Goal: Task Accomplishment & Management: Use online tool/utility

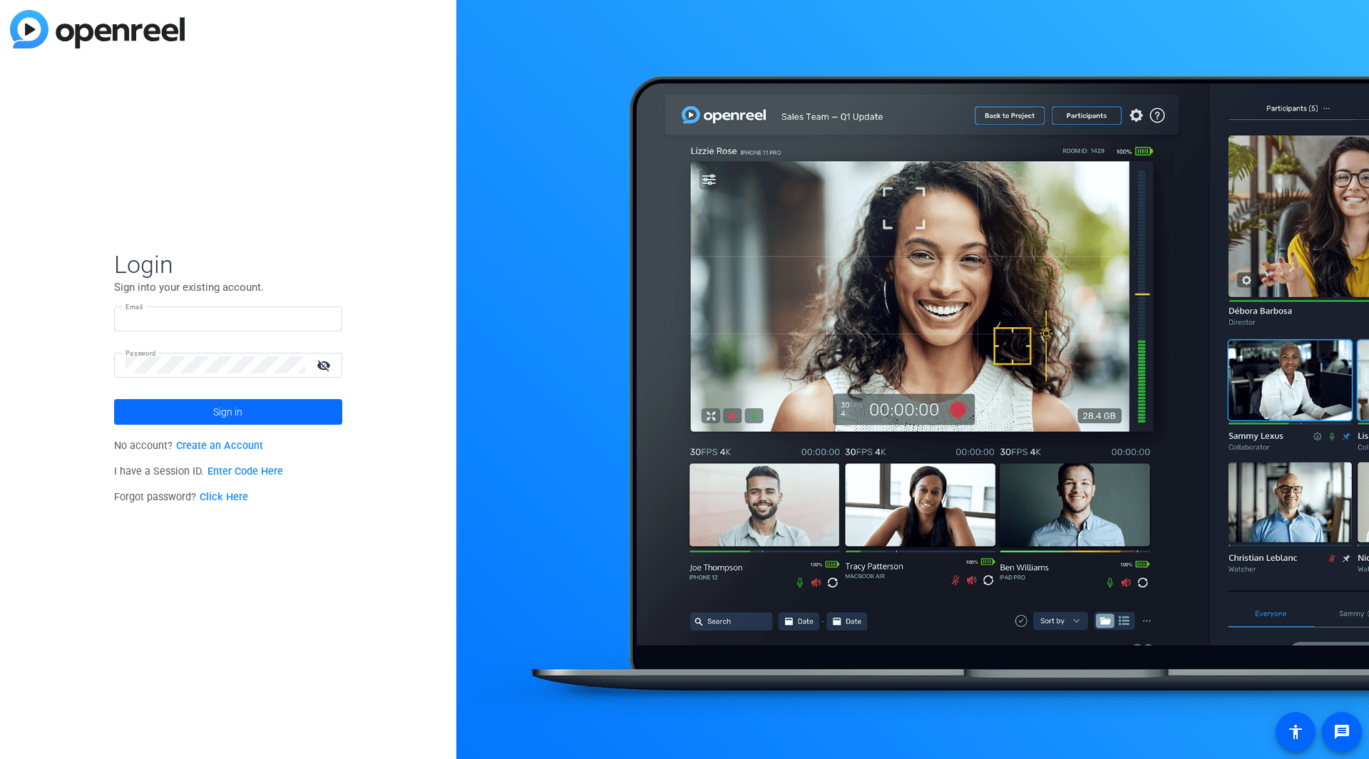
type input "[PERSON_NAME][EMAIL_ADDRESS][PERSON_NAME][DOMAIN_NAME]"
click at [256, 414] on span at bounding box center [228, 412] width 228 height 34
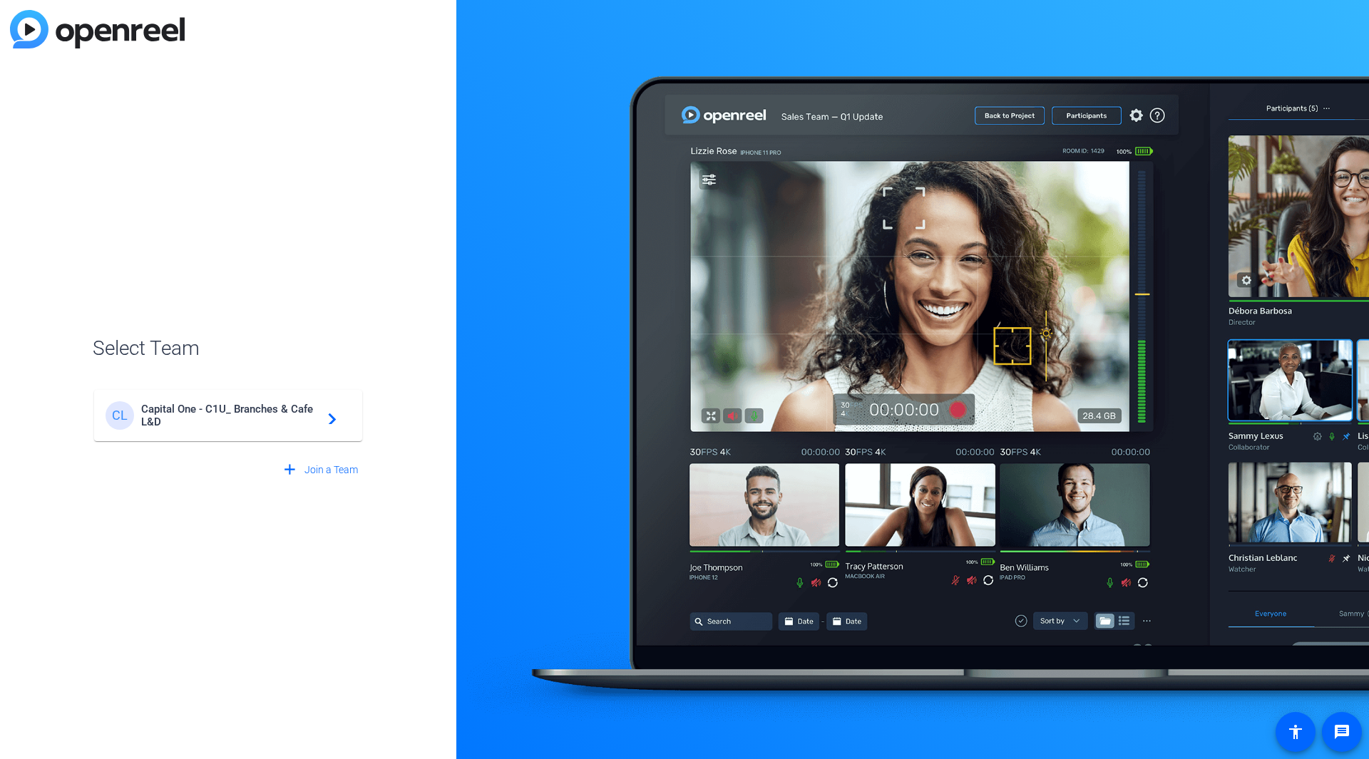
click at [222, 419] on span "Capital One - C1U_ Branches & Cafe L&D" at bounding box center [230, 416] width 178 height 26
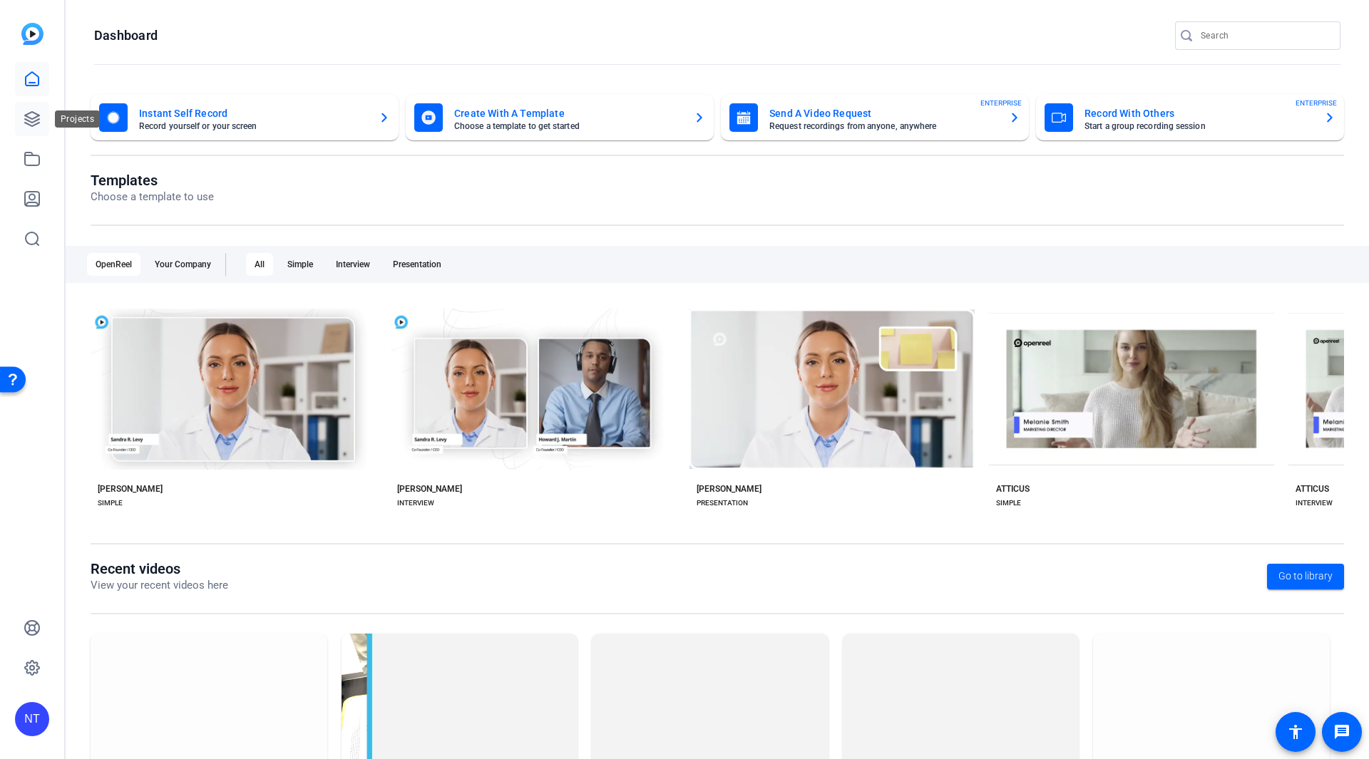
click at [25, 118] on icon at bounding box center [32, 119] width 17 height 17
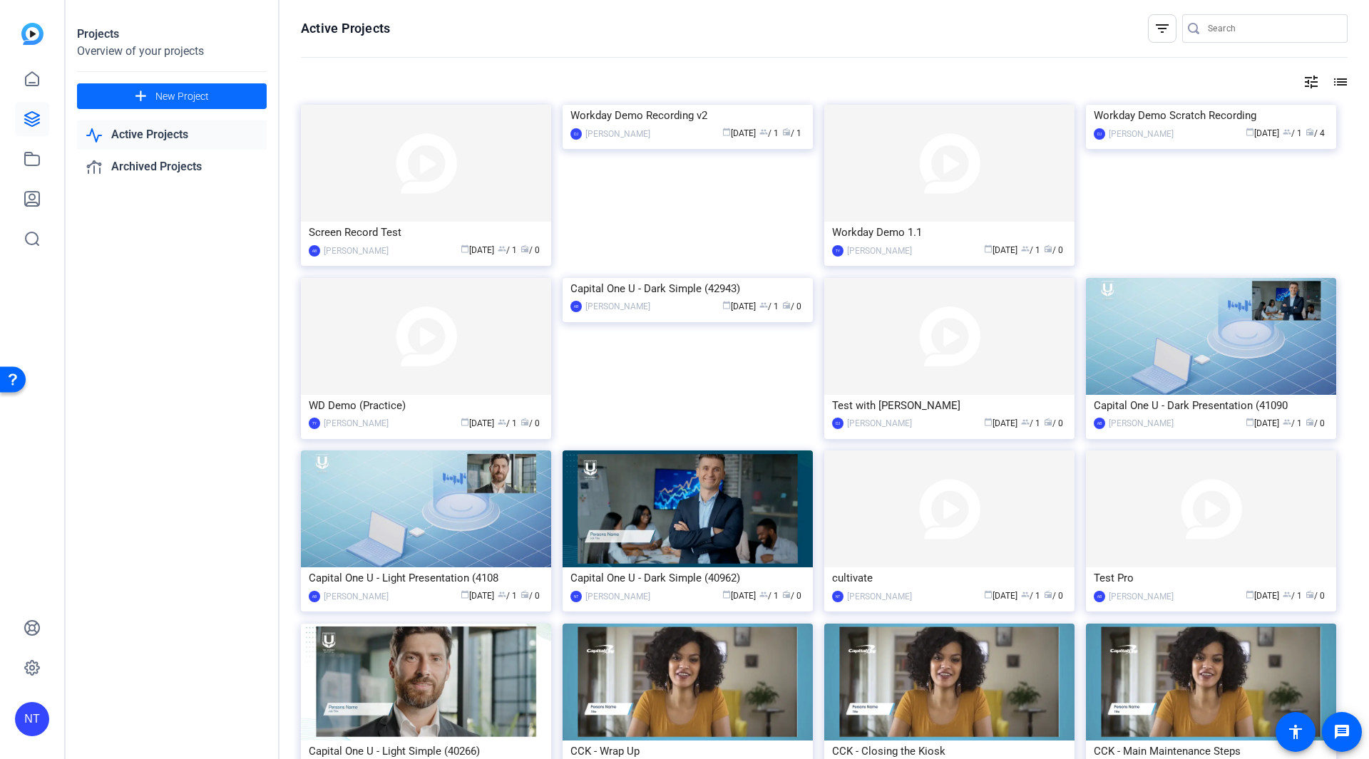
click at [173, 101] on span "New Project" at bounding box center [181, 96] width 53 height 15
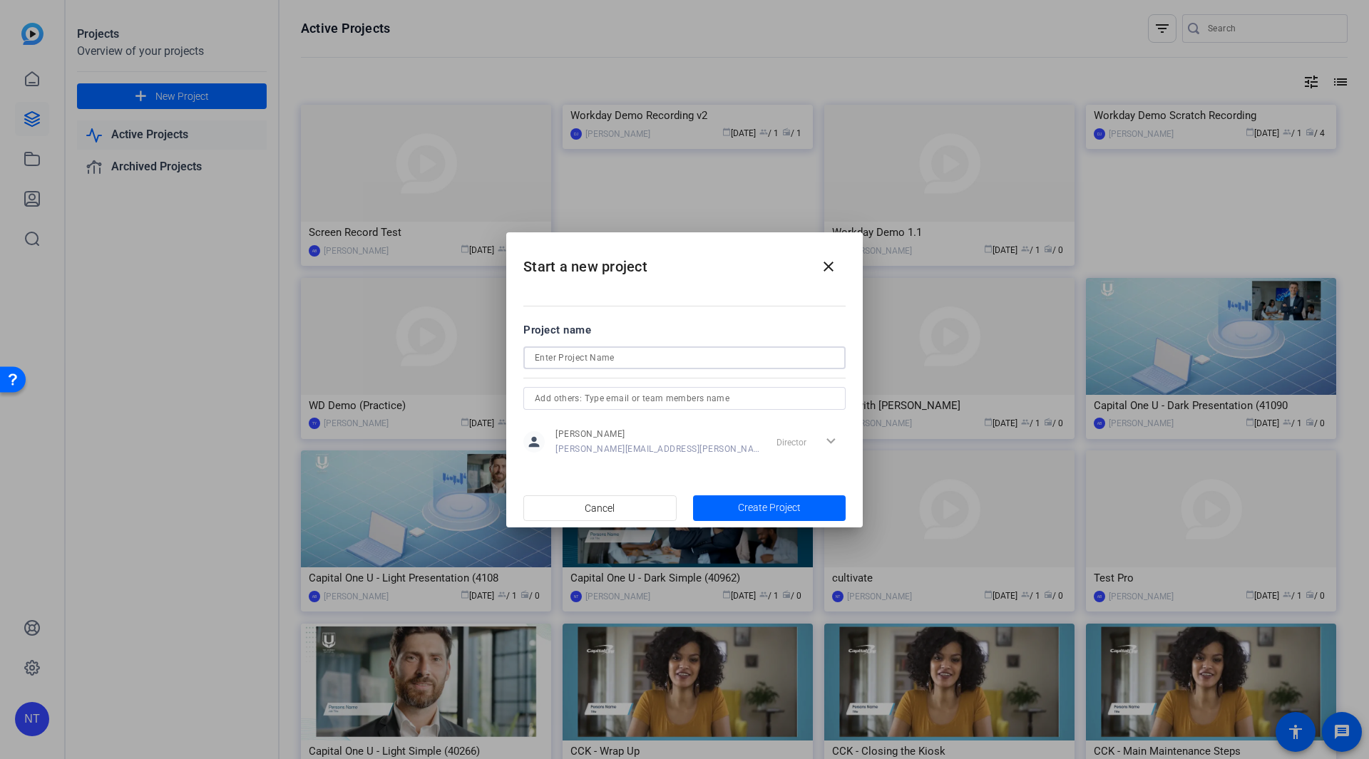
click at [589, 357] on input at bounding box center [685, 357] width 300 height 17
type input "[PERSON_NAME]"
click at [744, 506] on span "Create Project" at bounding box center [769, 508] width 63 height 15
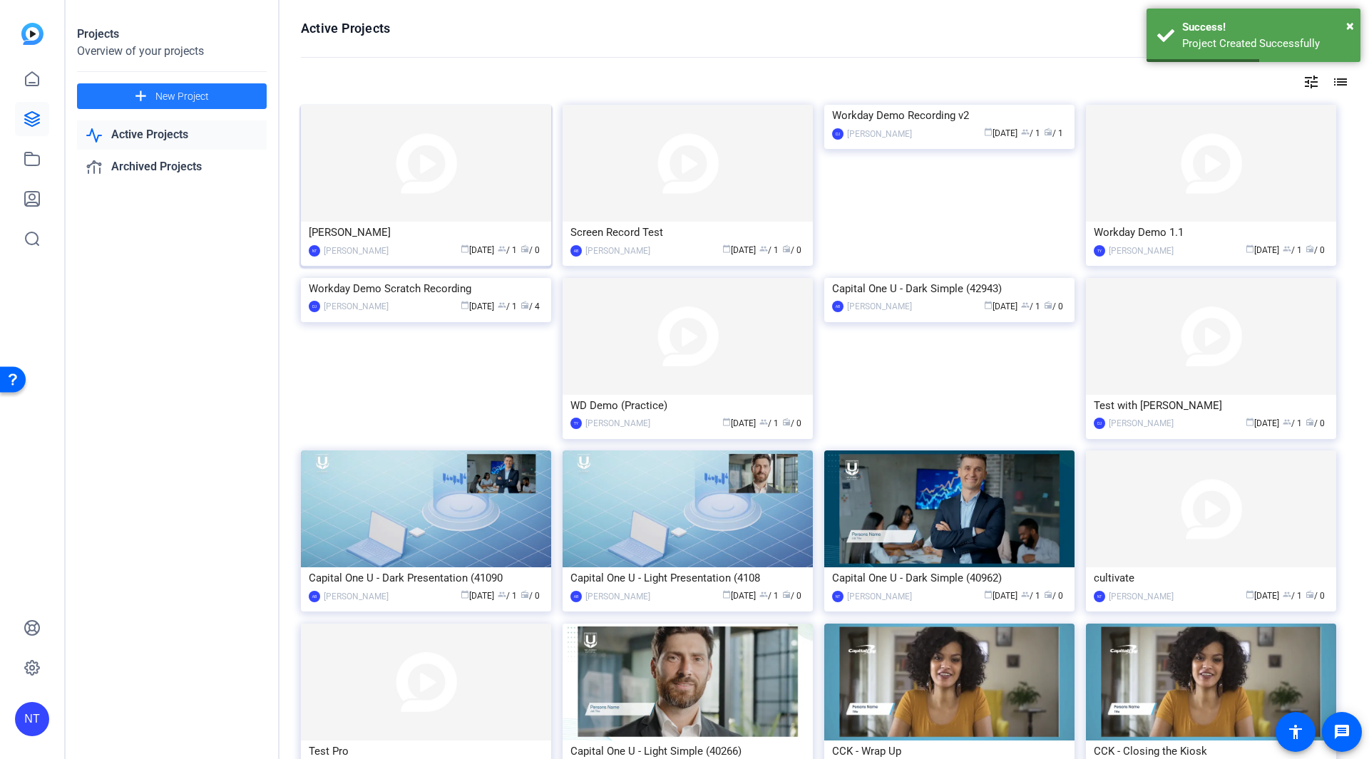
click at [450, 197] on img at bounding box center [426, 163] width 250 height 117
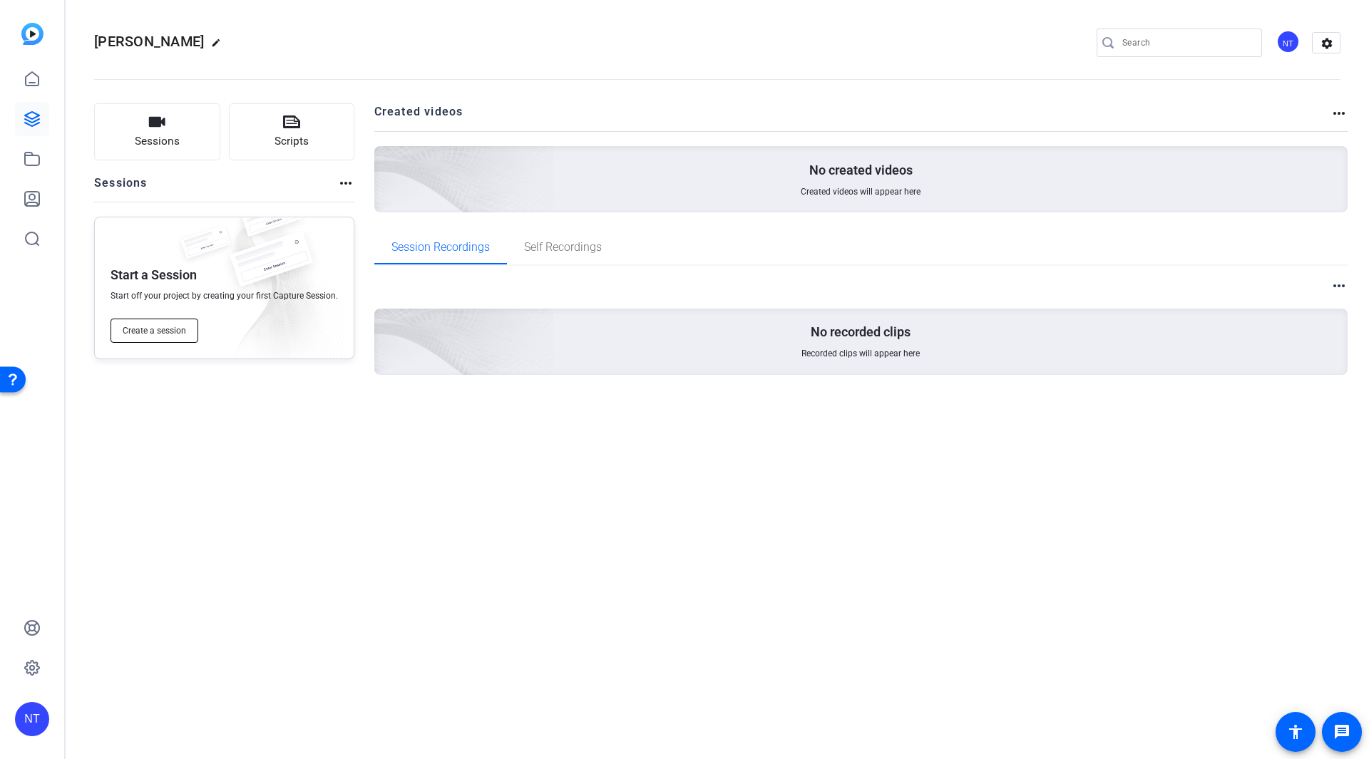
click at [153, 334] on span "Create a session" at bounding box center [154, 330] width 63 height 11
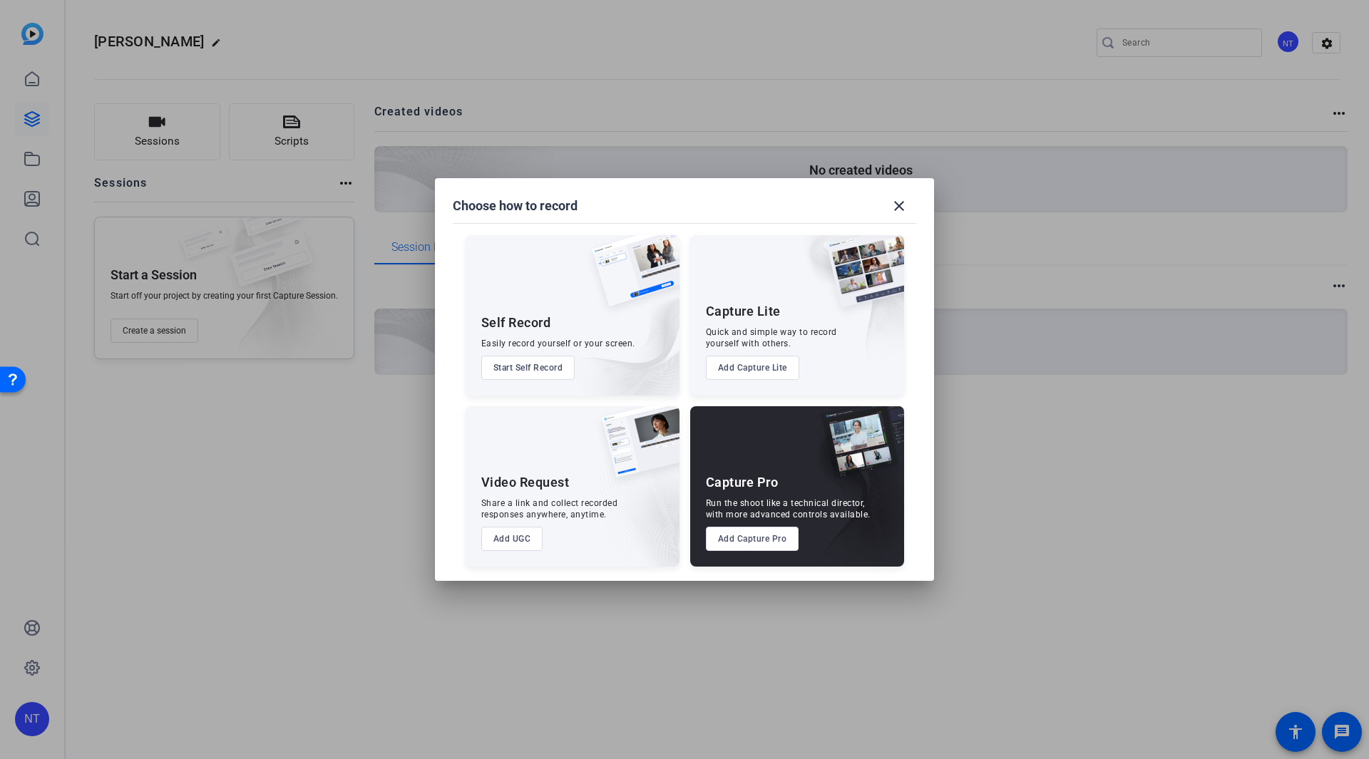
click at [546, 369] on button "Start Self Record" at bounding box center [528, 368] width 94 height 24
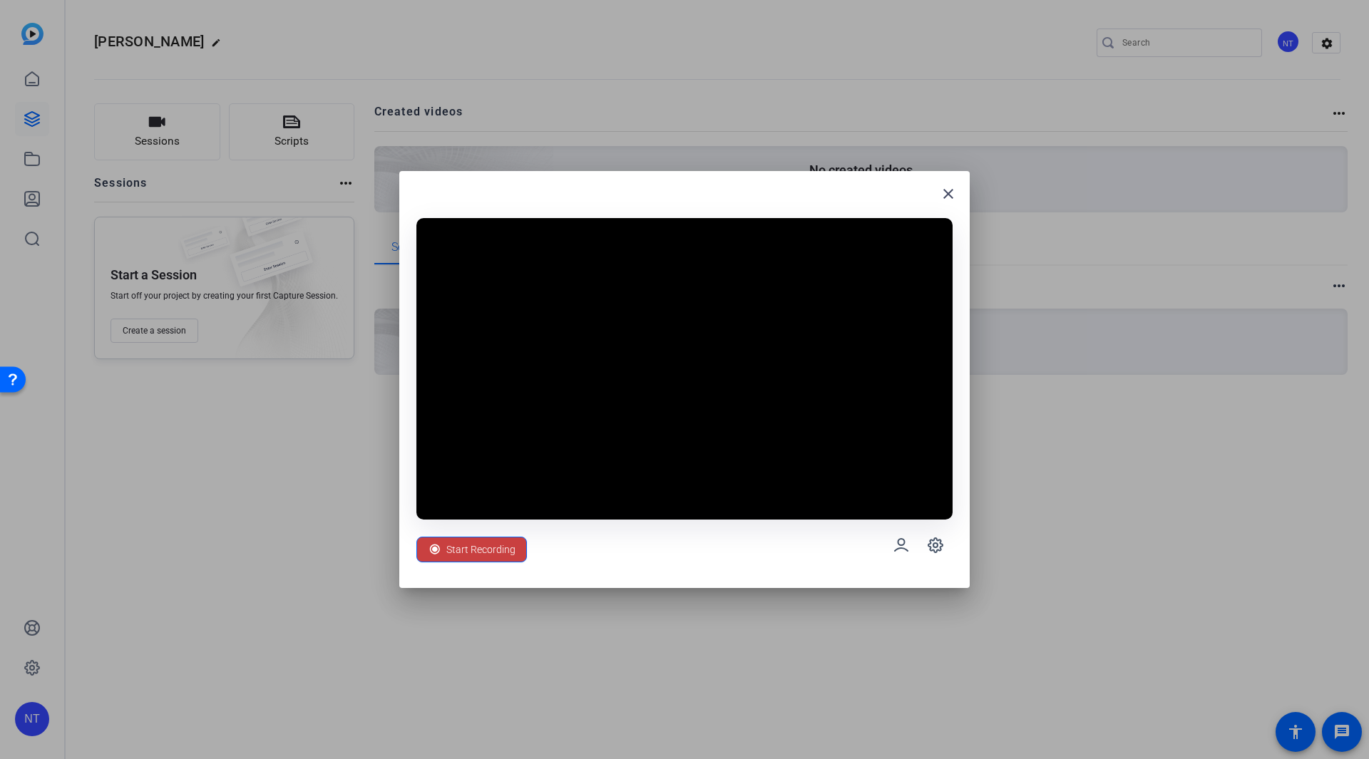
click at [494, 548] on span "Start Recording" at bounding box center [480, 549] width 69 height 27
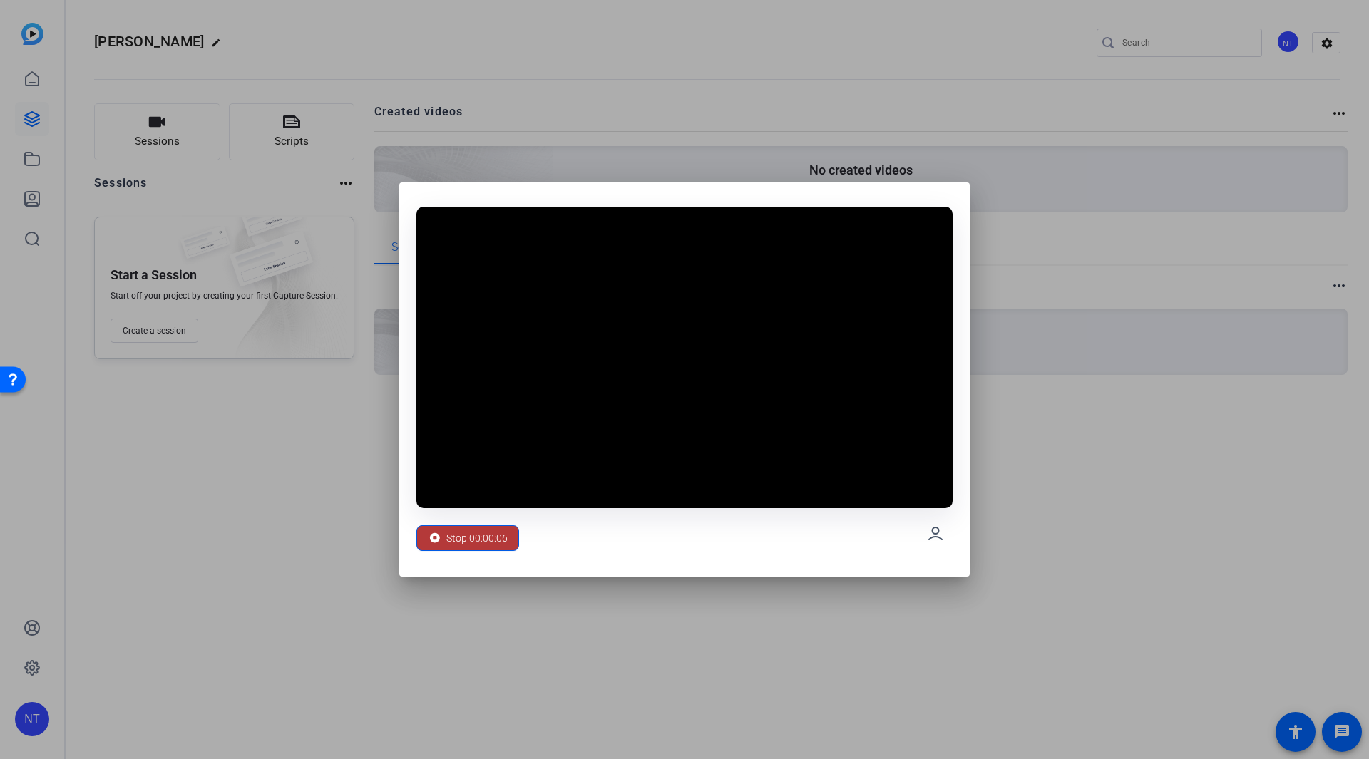
click at [485, 542] on span "Stop 00:00:06" at bounding box center [476, 538] width 61 height 27
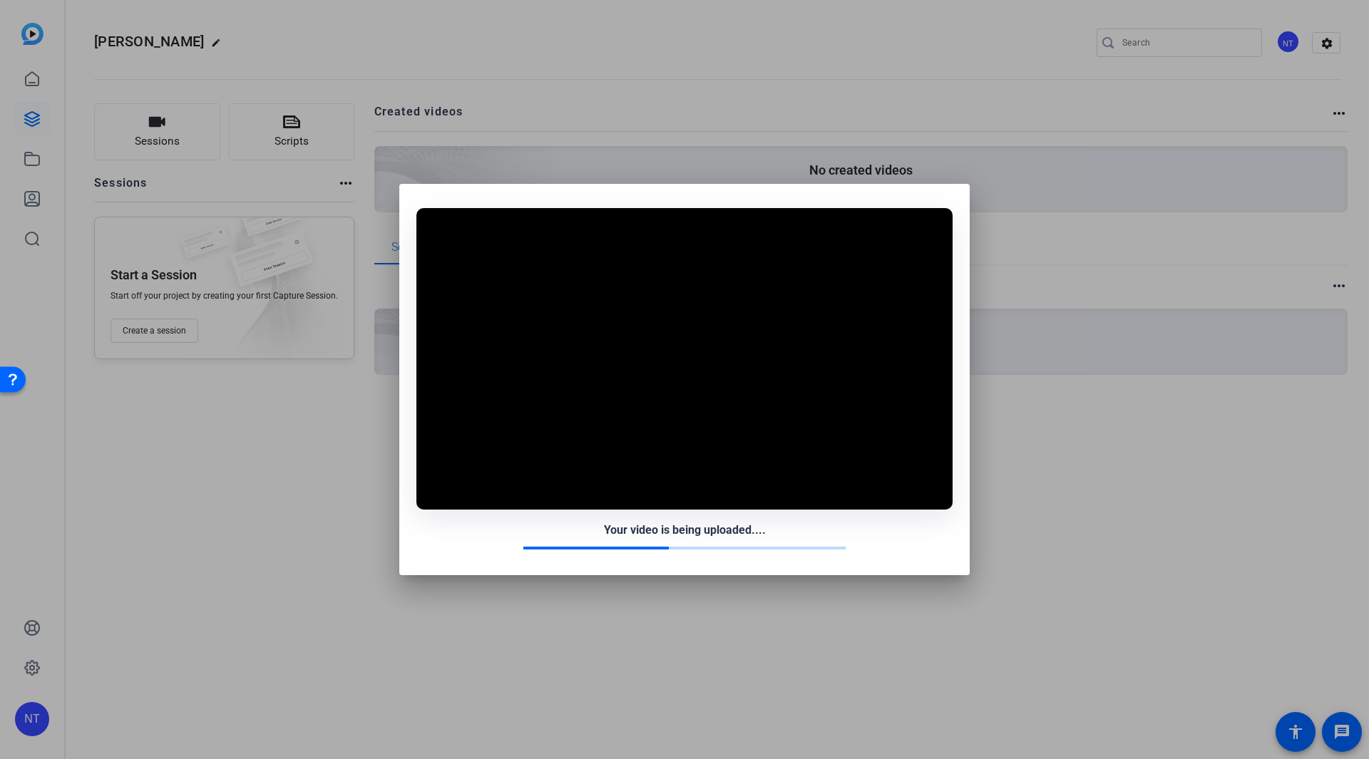
click at [692, 378] on video at bounding box center [684, 359] width 536 height 302
drag, startPoint x: 1073, startPoint y: 380, endPoint x: 1054, endPoint y: 374, distance: 19.6
click at [1073, 381] on div at bounding box center [684, 379] width 1369 height 759
click at [959, 202] on div "Your video is being uploaded...." at bounding box center [684, 380] width 570 height 392
click at [424, 194] on div "Your video is being uploaded...." at bounding box center [684, 380] width 570 height 392
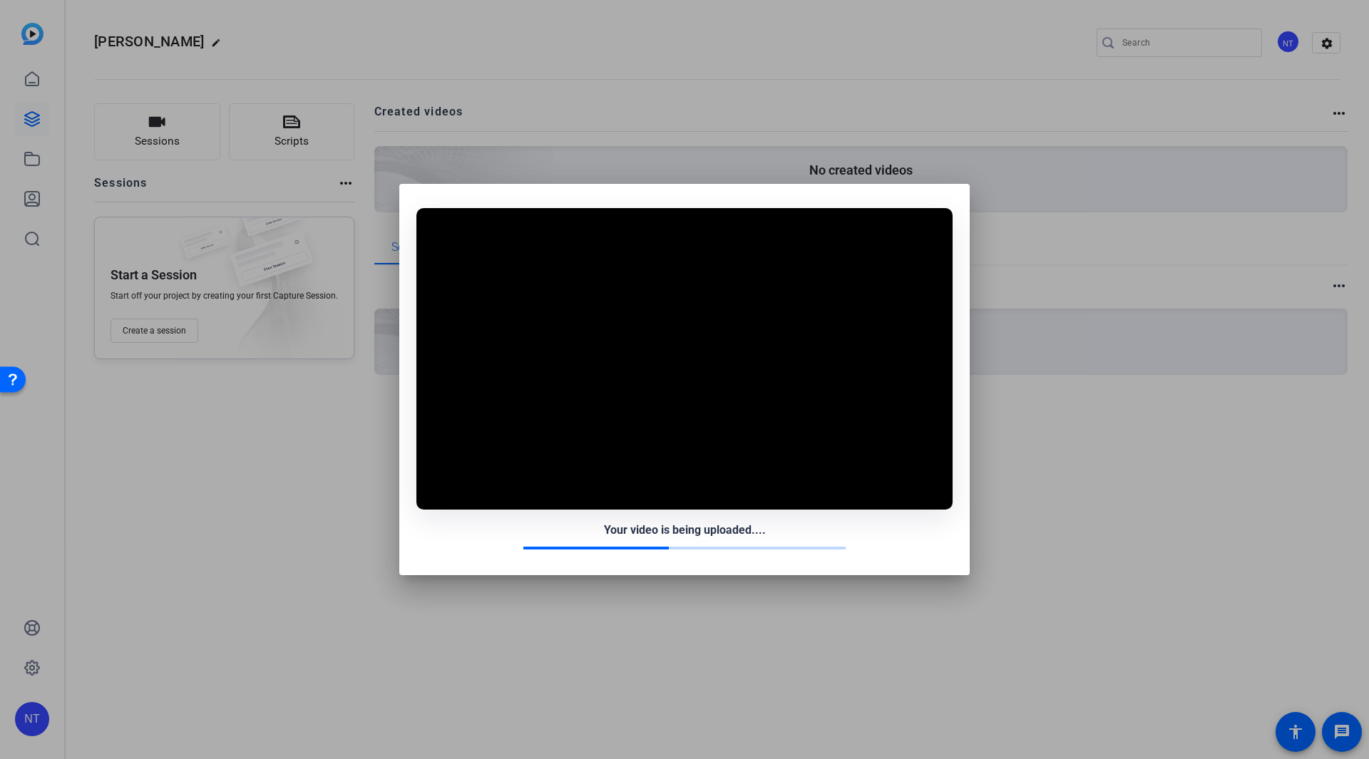
drag, startPoint x: 464, startPoint y: 552, endPoint x: 530, endPoint y: 548, distance: 65.7
click at [474, 549] on div "Your video is being uploaded...." at bounding box center [684, 534] width 536 height 48
click at [925, 545] on div "Your video is being uploaded...." at bounding box center [684, 536] width 536 height 28
click at [716, 370] on video at bounding box center [684, 359] width 536 height 302
click at [275, 500] on div at bounding box center [684, 379] width 1369 height 759
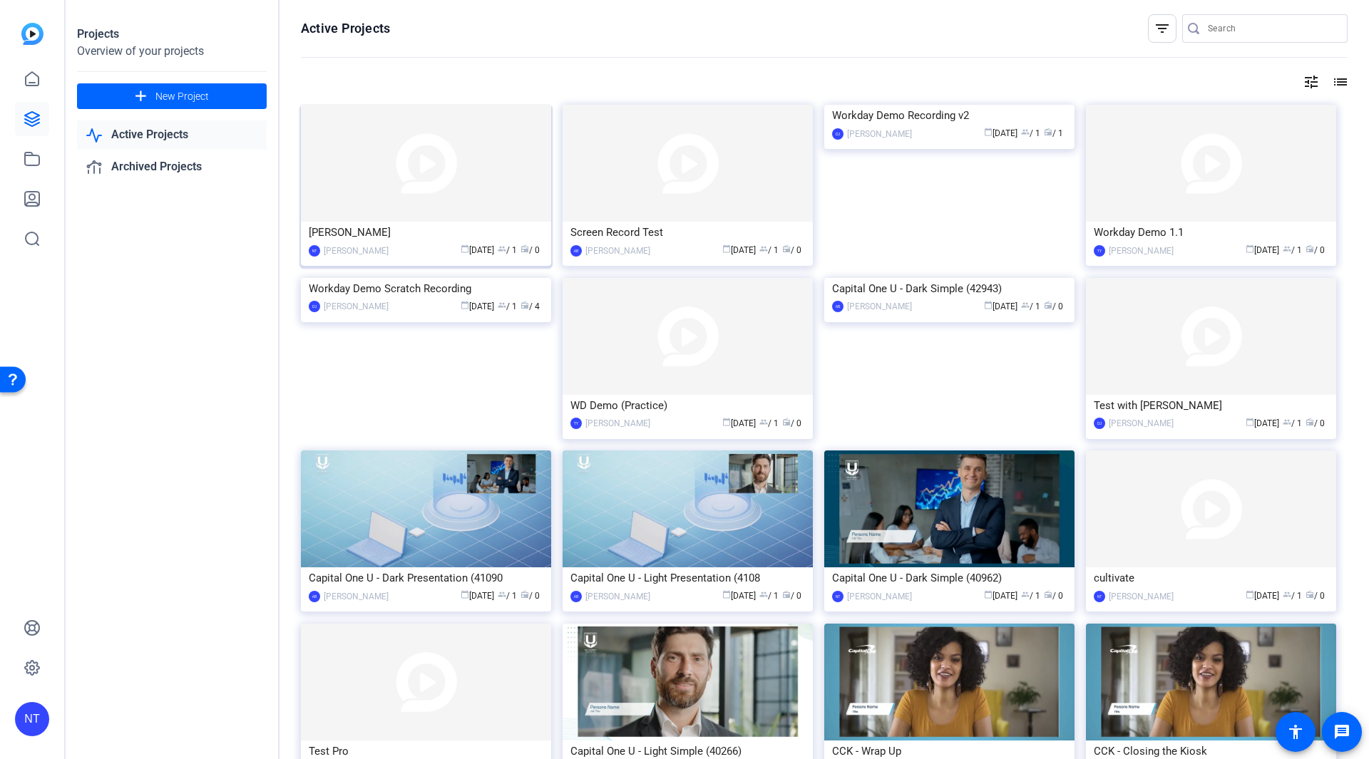
click at [407, 185] on img at bounding box center [426, 163] width 250 height 117
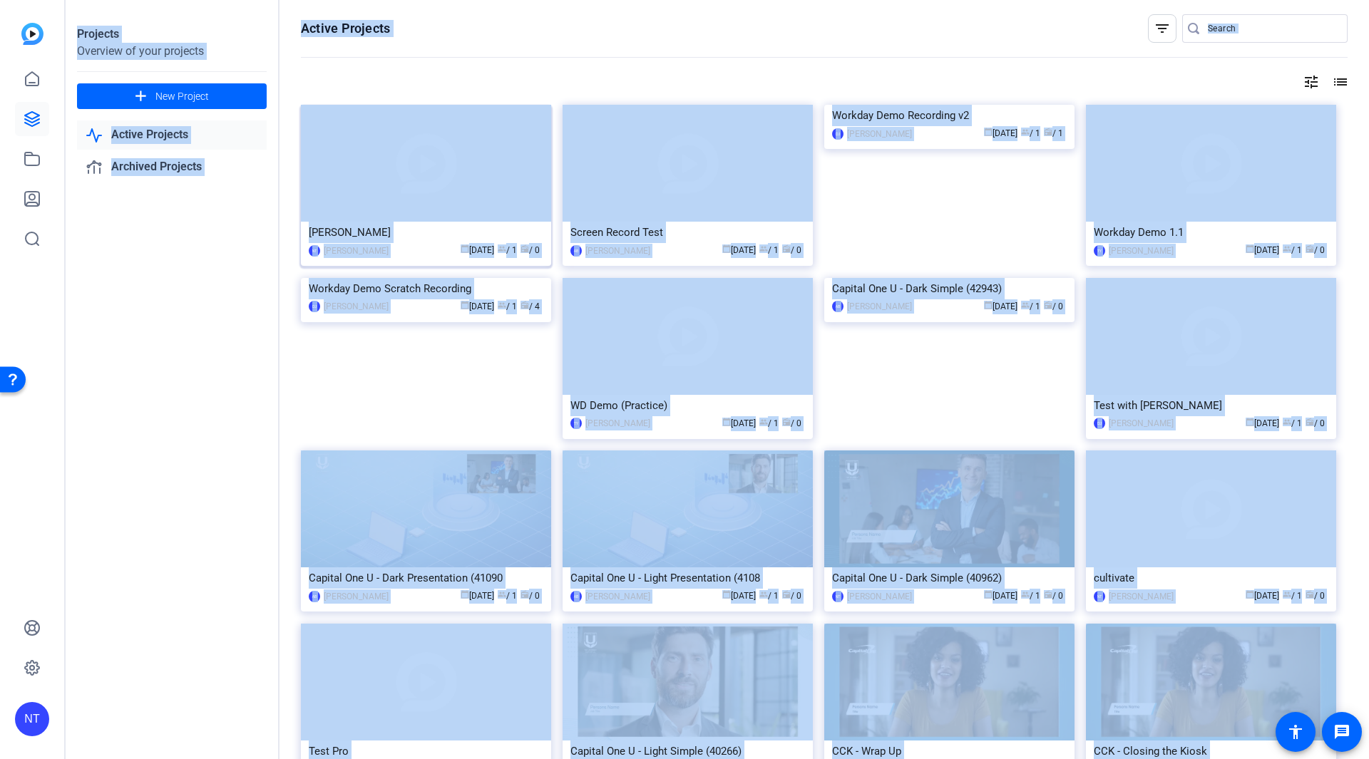
click at [407, 185] on div "Projects Overview of your projects add New Project Active Projects Archived Pro…" at bounding box center [718, 379] width 1304 height 759
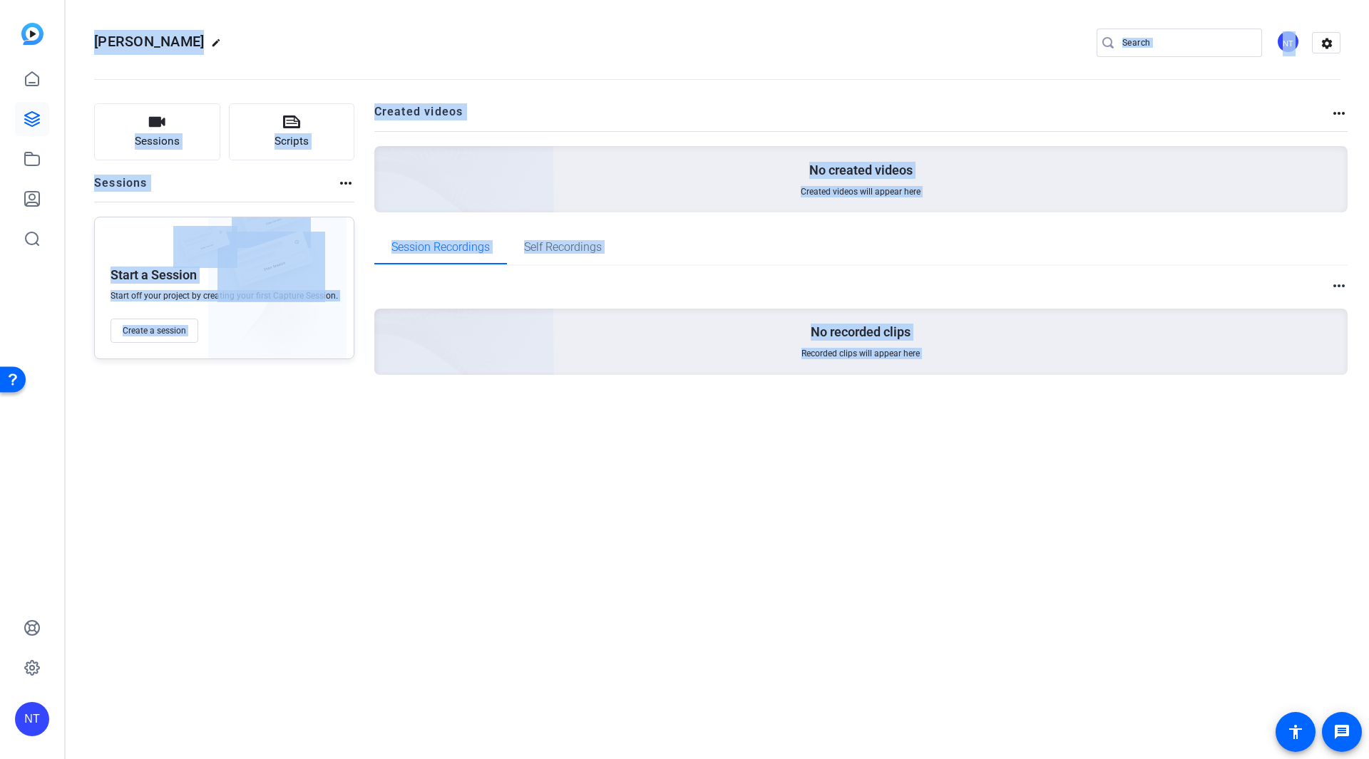
click at [394, 486] on div "[PERSON_NAME] edit NT settings Sessions Scripts Sessions more_horiz Start a Ses…" at bounding box center [718, 379] width 1304 height 759
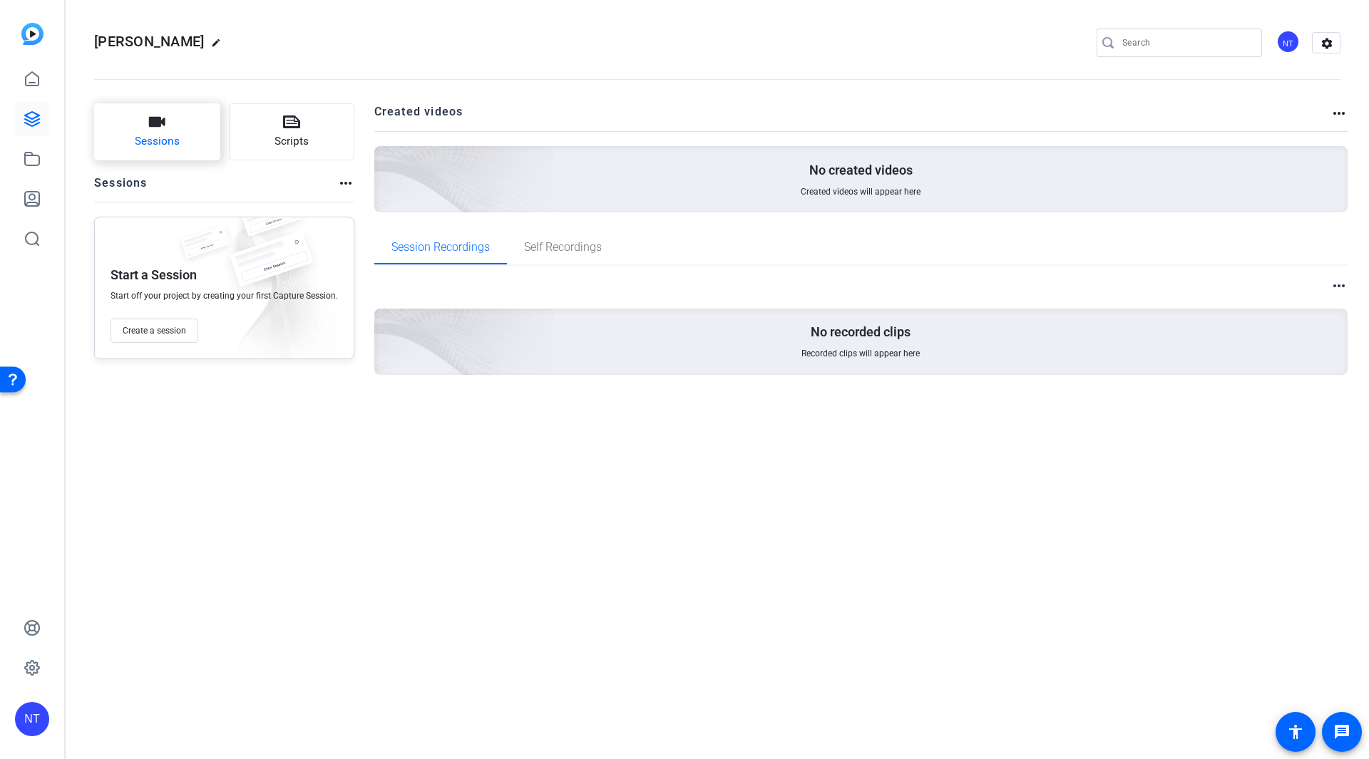
click at [161, 140] on span "Sessions" at bounding box center [157, 141] width 45 height 16
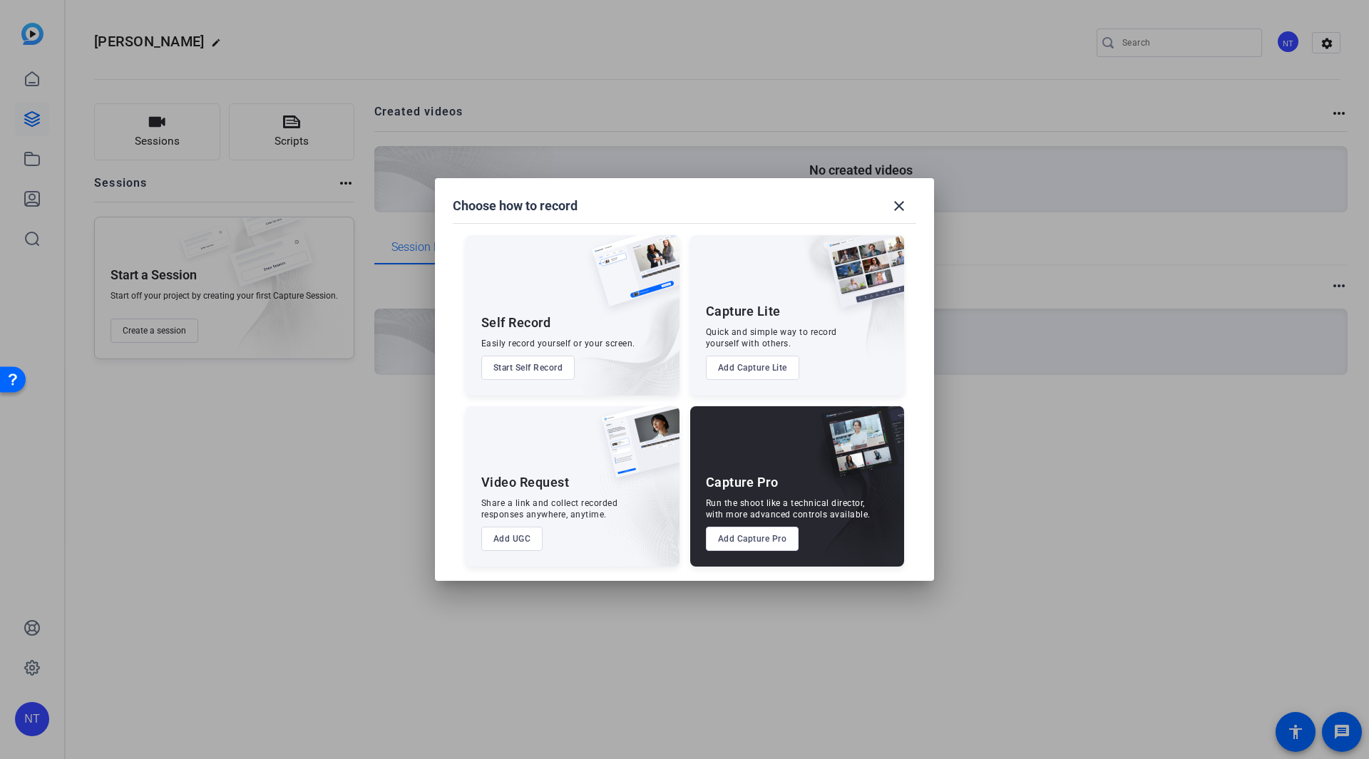
click at [521, 540] on button "Add UGC" at bounding box center [512, 539] width 62 height 24
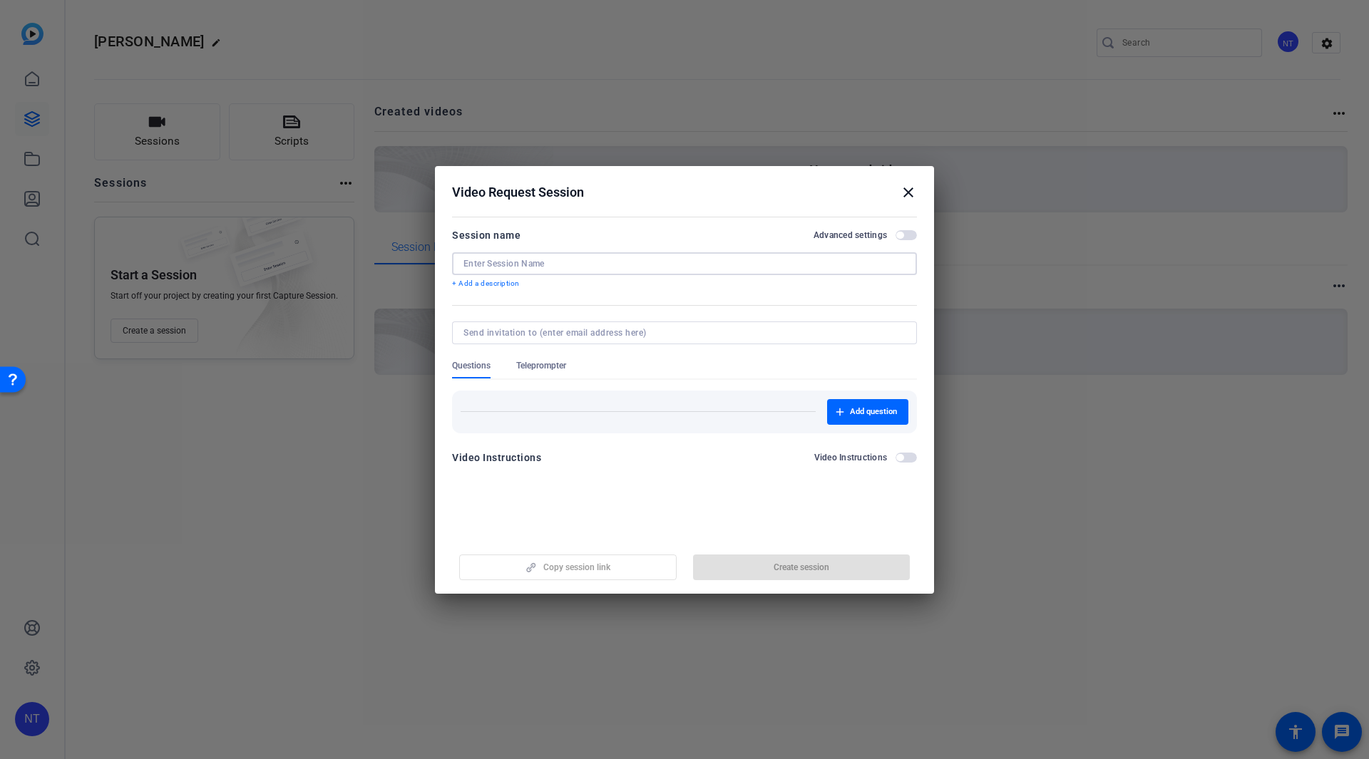
click at [473, 262] on input at bounding box center [685, 263] width 442 height 11
type input "iphone test"
click at [518, 336] on input at bounding box center [682, 332] width 436 height 11
click at [570, 333] on input at bounding box center [682, 332] width 436 height 11
click at [904, 192] on mat-icon "close" at bounding box center [908, 192] width 17 height 17
